Goal: Transaction & Acquisition: Purchase product/service

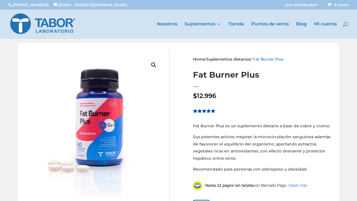
scroll to position [6, 0]
